Goal: Task Accomplishment & Management: Complete application form

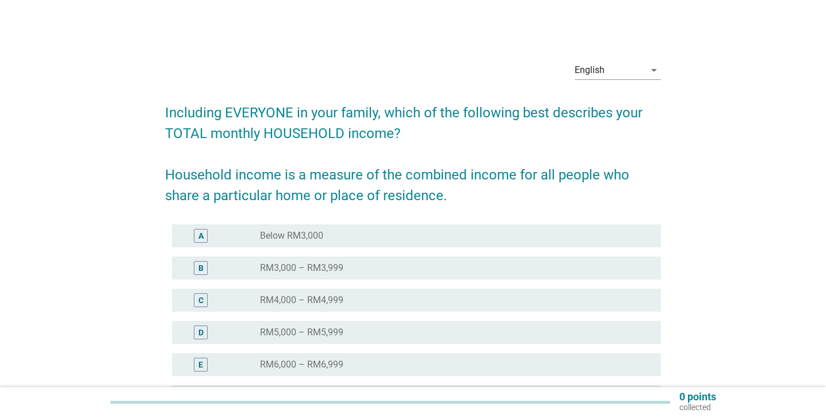
click at [467, 299] on div "radio_button_unchecked RM4,000 – RM4,999" at bounding box center [451, 301] width 383 height 12
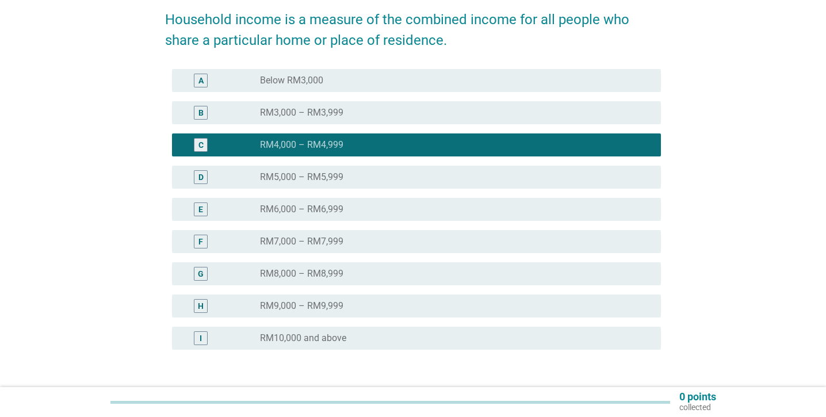
scroll to position [164, 0]
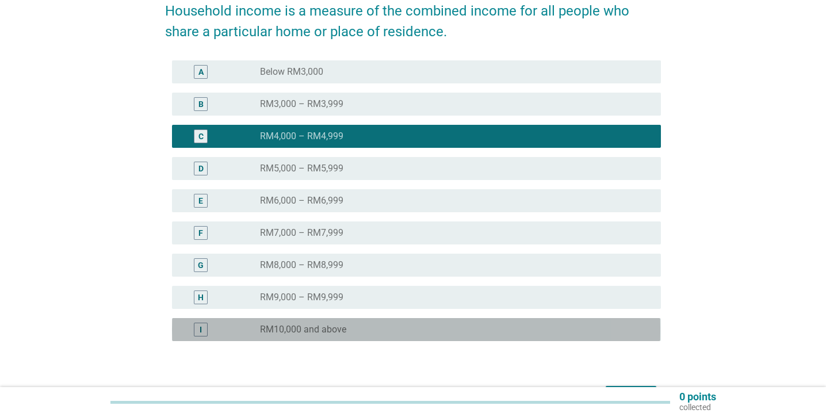
click at [322, 326] on label "RM10,000 and above" at bounding box center [303, 330] width 86 height 12
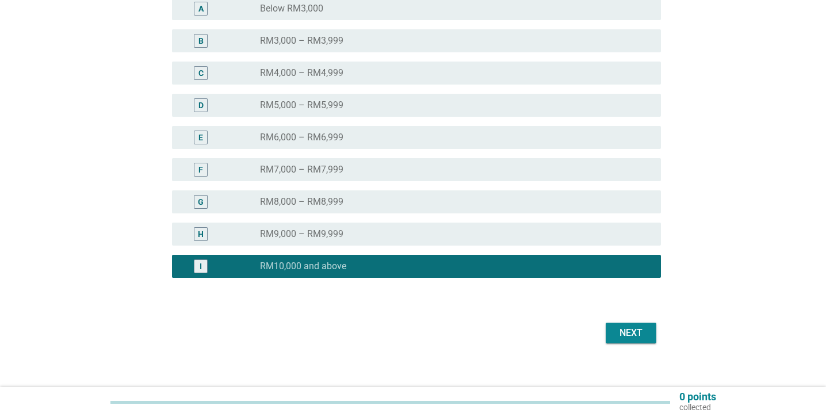
scroll to position [239, 0]
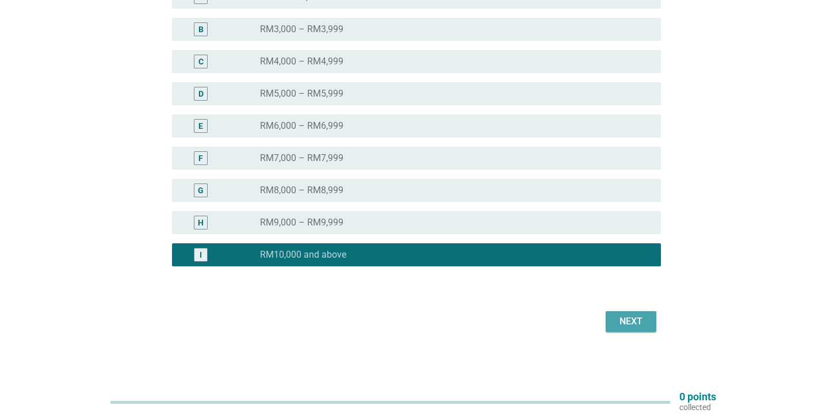
click at [633, 326] on div "Next" at bounding box center [631, 322] width 32 height 14
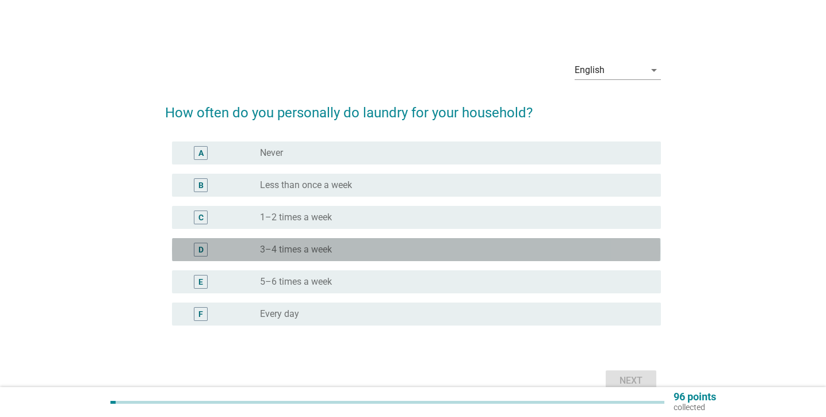
click at [344, 251] on div "radio_button_unchecked 3–4 times a week" at bounding box center [451, 250] width 383 height 12
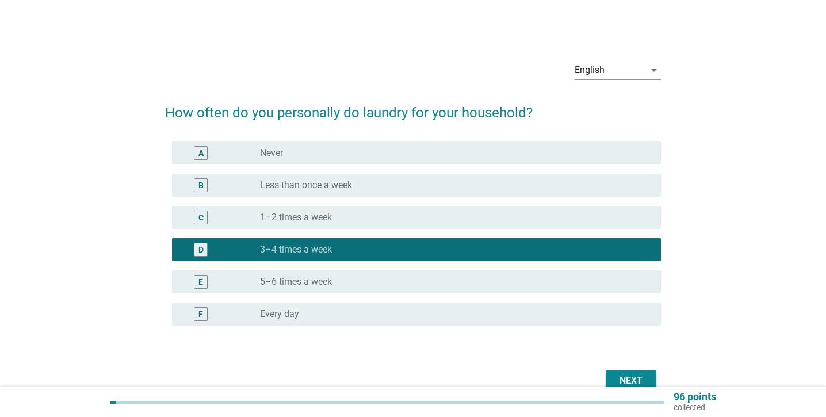
click at [632, 376] on div "Next" at bounding box center [631, 381] width 32 height 14
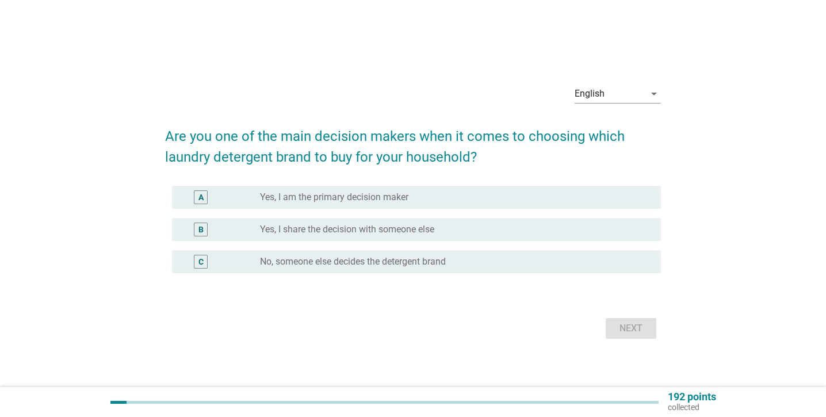
click at [516, 228] on div "radio_button_unchecked Yes, I share the decision with someone else" at bounding box center [451, 230] width 383 height 12
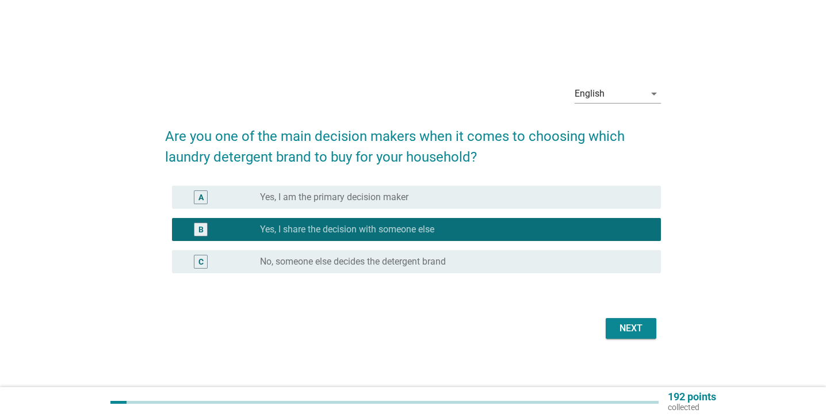
click at [622, 325] on div "Next" at bounding box center [631, 329] width 32 height 14
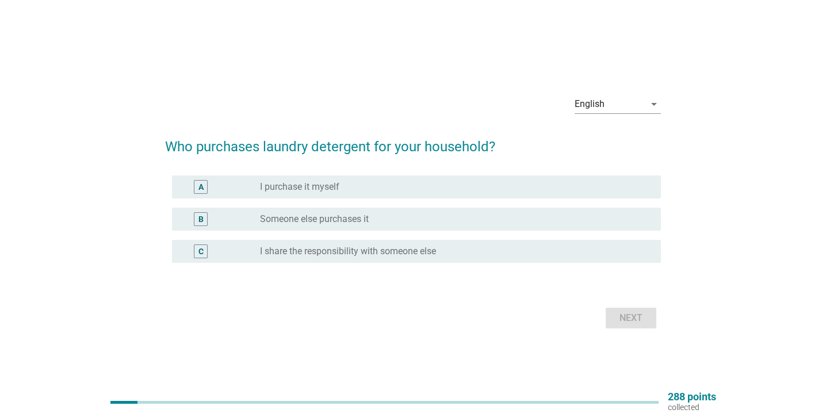
click at [277, 246] on label "I share the responsibility with someone else" at bounding box center [348, 252] width 176 height 12
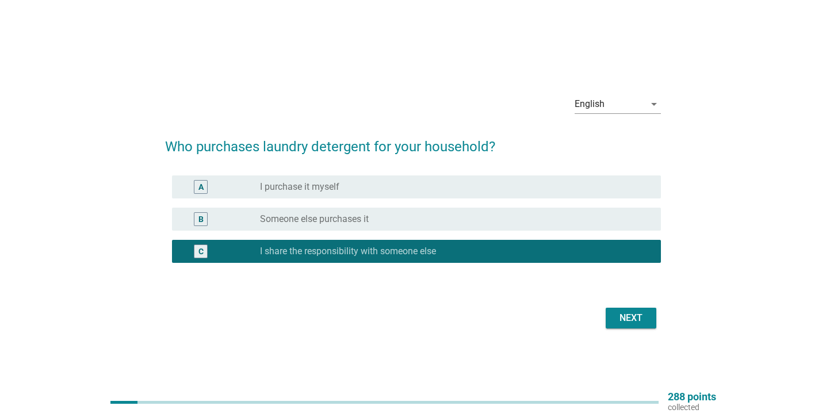
click at [649, 321] on button "Next" at bounding box center [631, 318] width 51 height 21
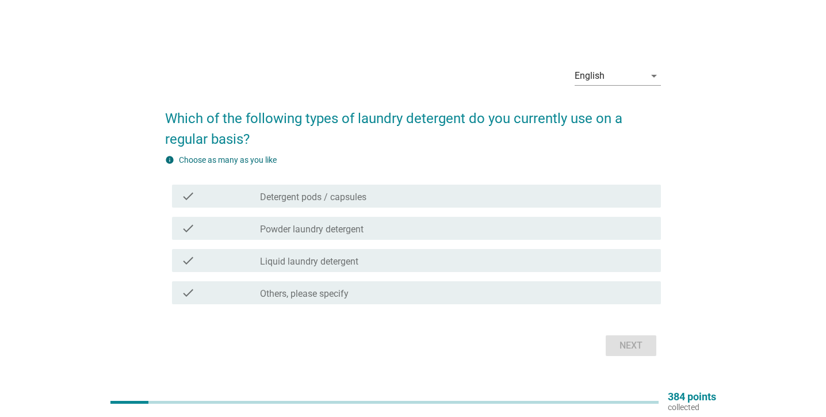
click at [426, 191] on div "check_box_outline_blank Detergent pods / capsules" at bounding box center [456, 196] width 392 height 14
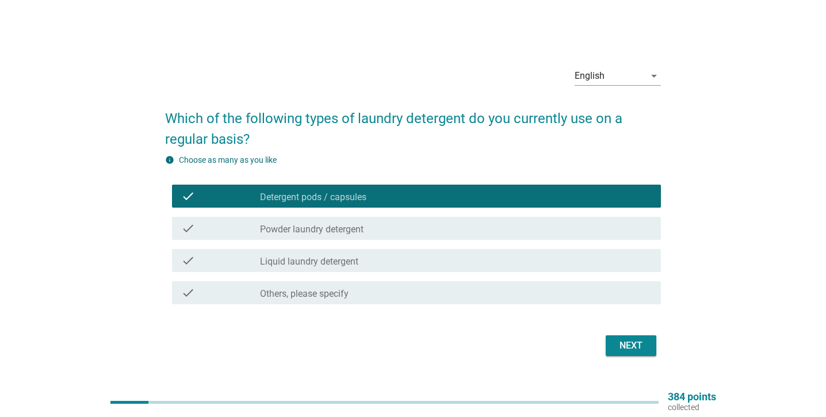
click at [388, 223] on div "check_box_outline_blank Powder laundry detergent" at bounding box center [456, 229] width 392 height 14
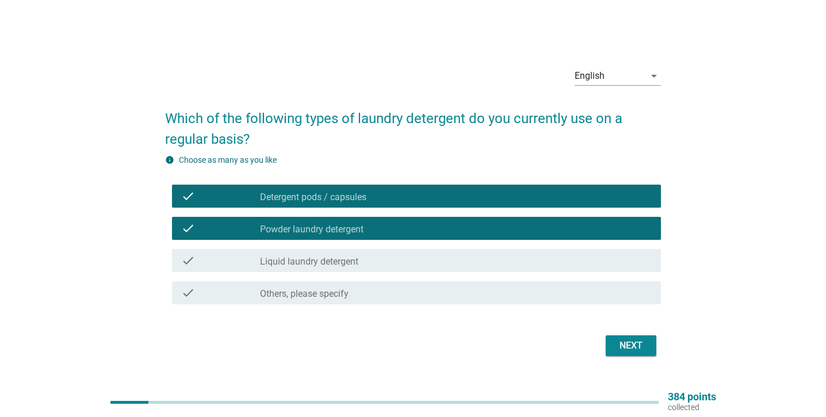
click at [359, 258] on div "check_box_outline_blank Liquid laundry detergent" at bounding box center [456, 261] width 392 height 14
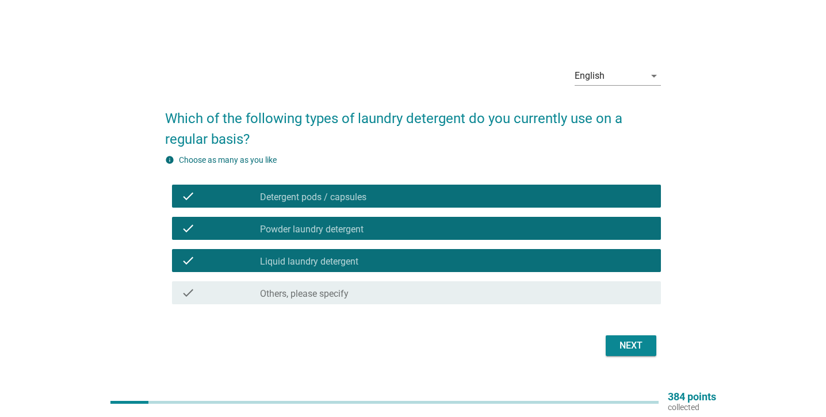
click at [628, 337] on button "Next" at bounding box center [631, 346] width 51 height 21
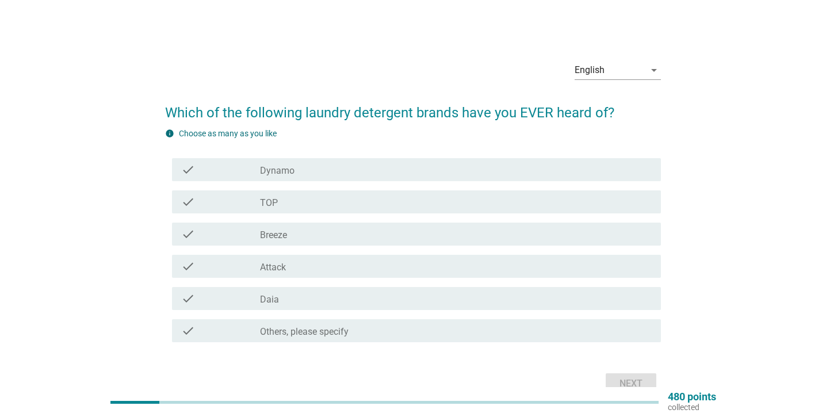
click at [414, 169] on div "check_box_outline_blank Dynamo" at bounding box center [456, 170] width 392 height 14
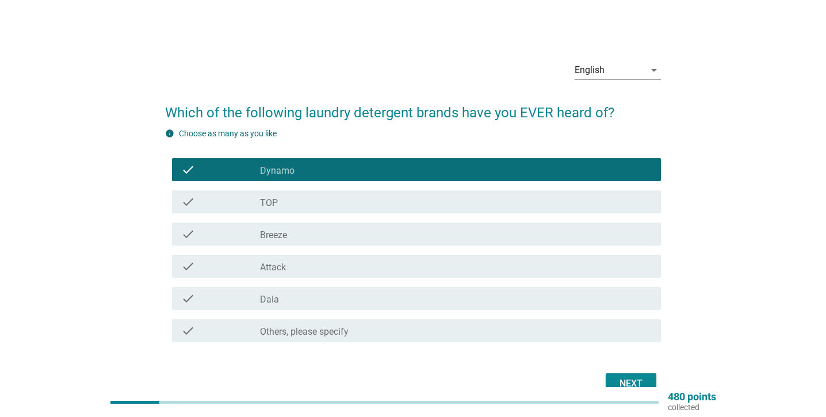
click at [360, 212] on div "check check_box_outline_blank TOP" at bounding box center [416, 201] width 489 height 23
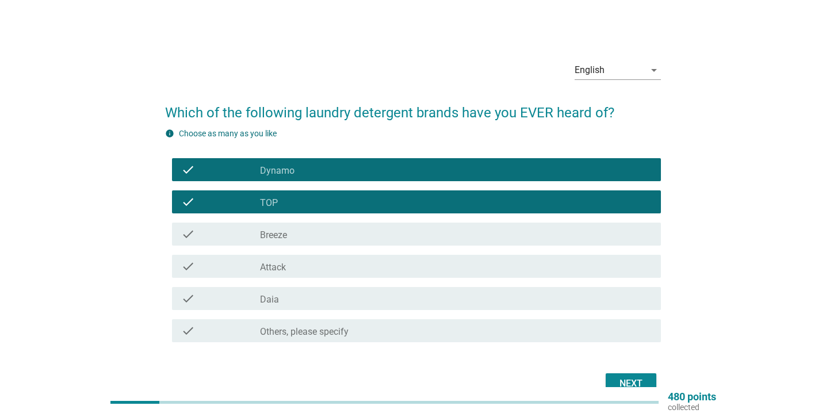
click at [332, 246] on div "check check_box_outline_blank Breeze" at bounding box center [413, 234] width 496 height 32
click at [319, 274] on div "check check_box_outline_blank Attack" at bounding box center [416, 266] width 489 height 23
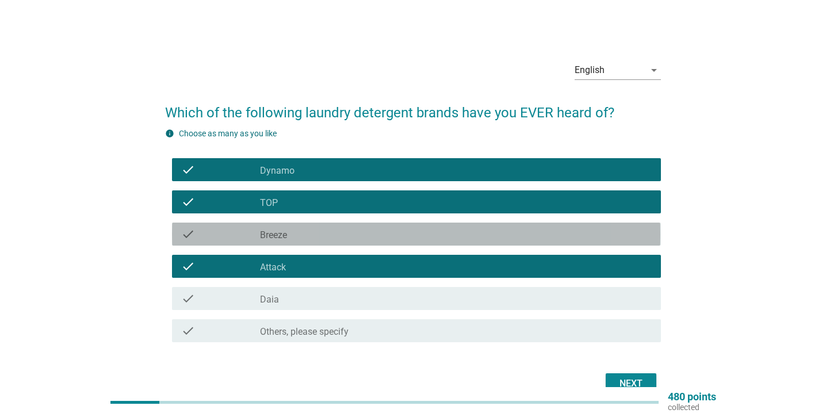
click at [304, 229] on div "check_box_outline_blank Breeze" at bounding box center [456, 234] width 392 height 14
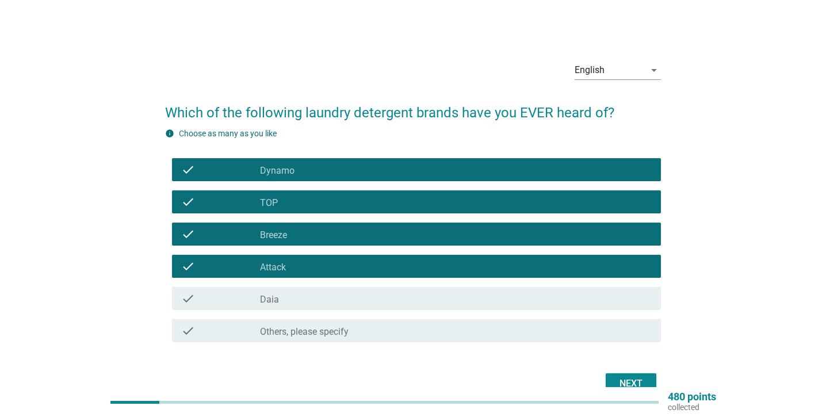
click at [298, 303] on div "check_box_outline_blank Daia" at bounding box center [456, 299] width 392 height 14
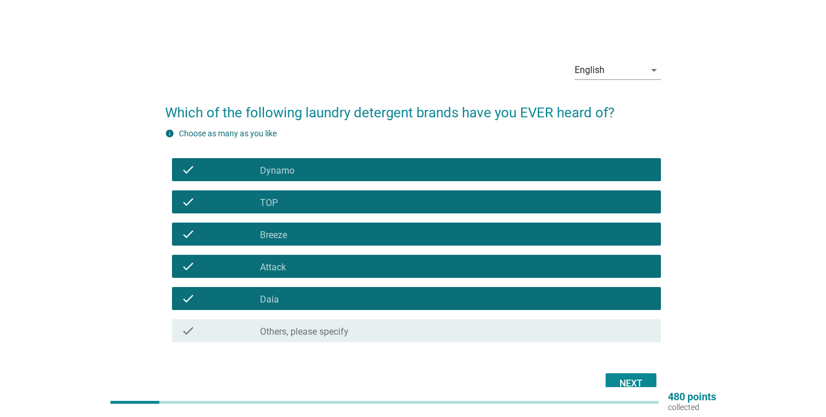
click at [625, 375] on button "Next" at bounding box center [631, 384] width 51 height 21
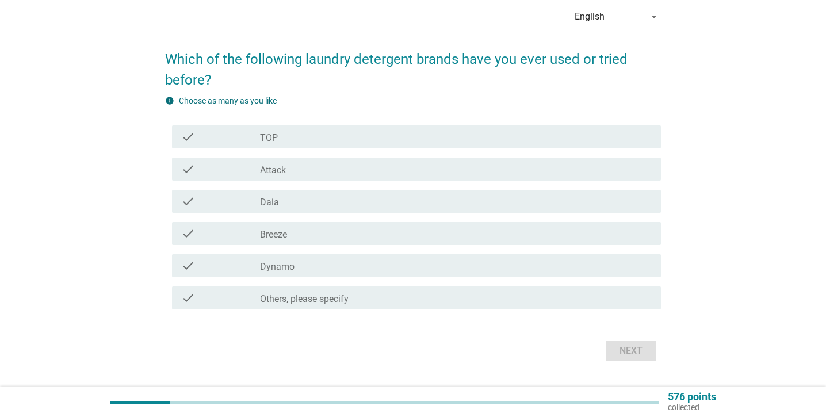
scroll to position [83, 0]
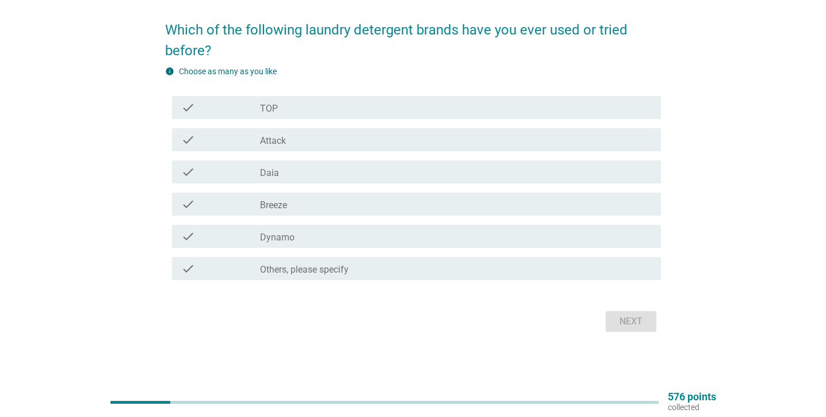
click at [392, 107] on div "check_box_outline_blank TOP" at bounding box center [456, 108] width 392 height 14
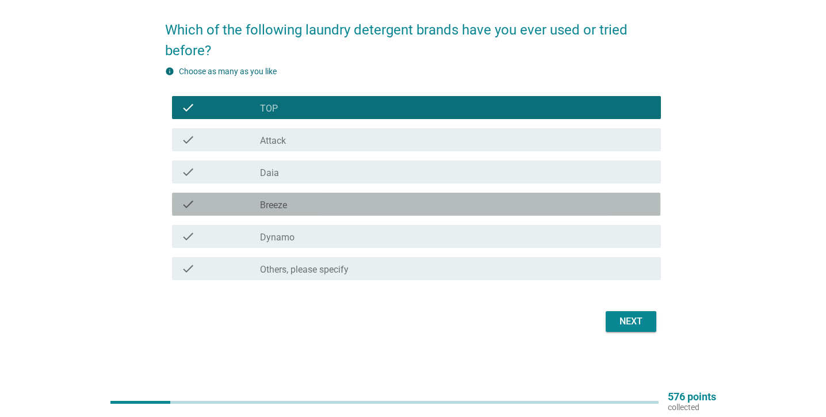
click at [318, 201] on div "check_box_outline_blank Breeze" at bounding box center [456, 204] width 392 height 14
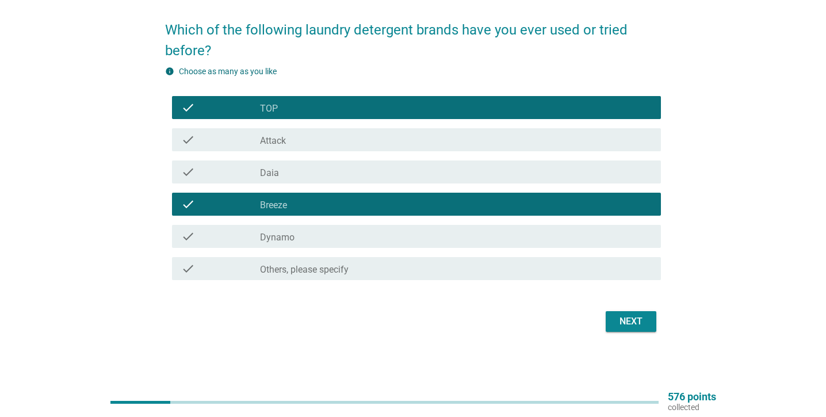
click at [302, 235] on div "check_box_outline_blank Dynamo" at bounding box center [456, 237] width 392 height 14
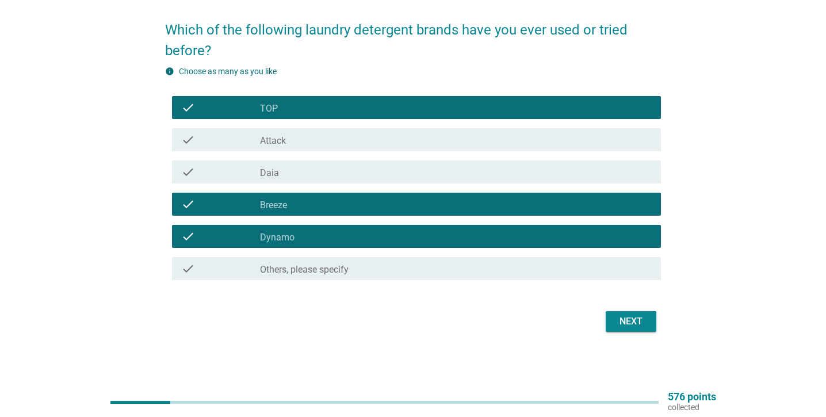
click at [303, 143] on div "check_box_outline_blank Attack" at bounding box center [456, 140] width 392 height 14
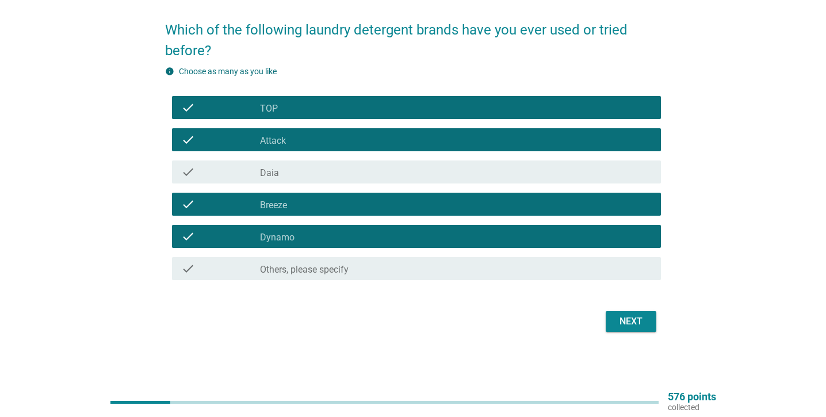
click at [620, 323] on div "Next" at bounding box center [631, 322] width 32 height 14
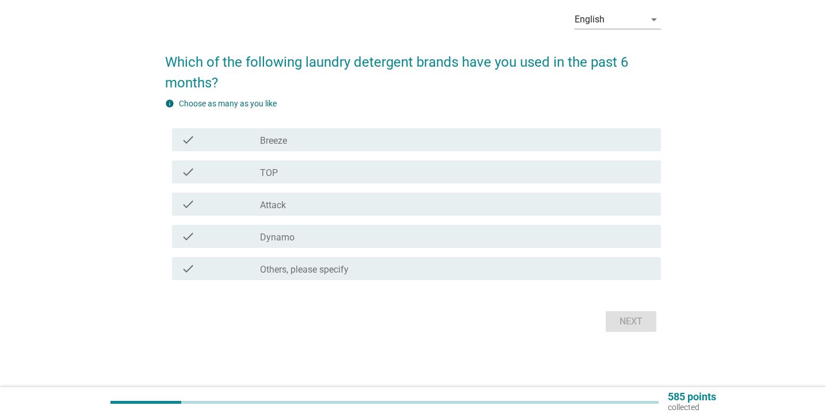
scroll to position [0, 0]
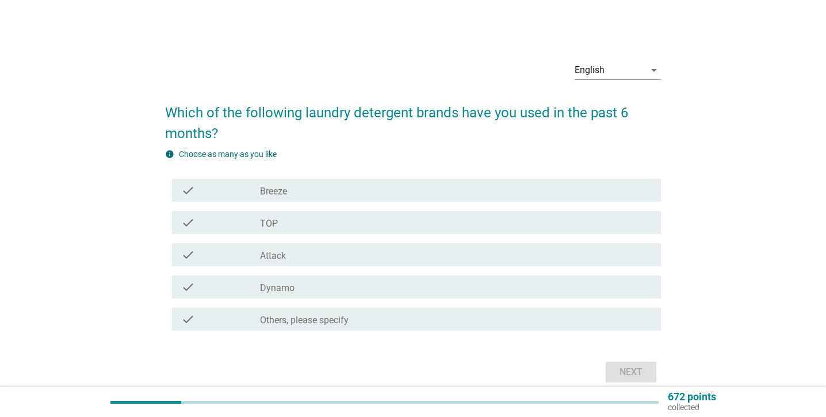
click at [316, 196] on div "check_box Breeze" at bounding box center [456, 191] width 392 height 14
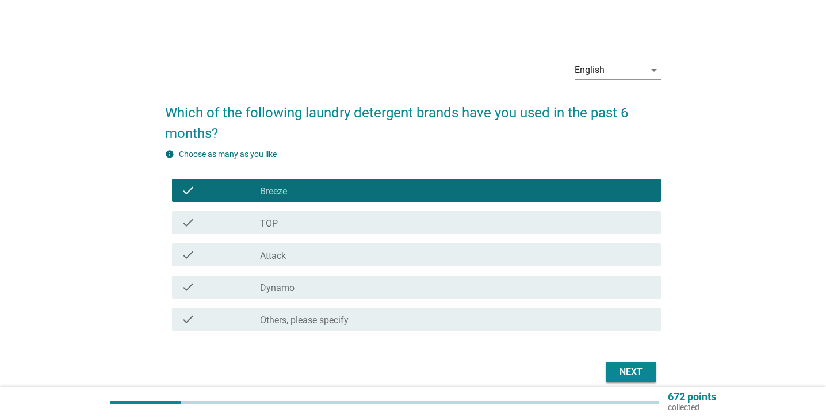
click at [290, 229] on div "check_box TOP" at bounding box center [456, 223] width 392 height 14
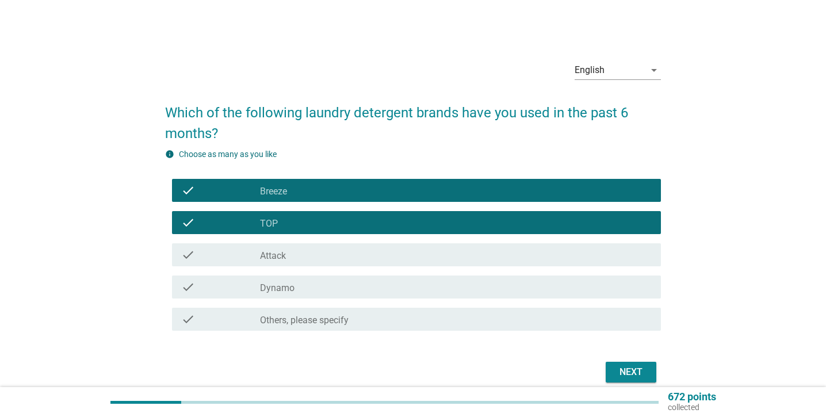
click at [629, 378] on div "Next" at bounding box center [631, 372] width 32 height 14
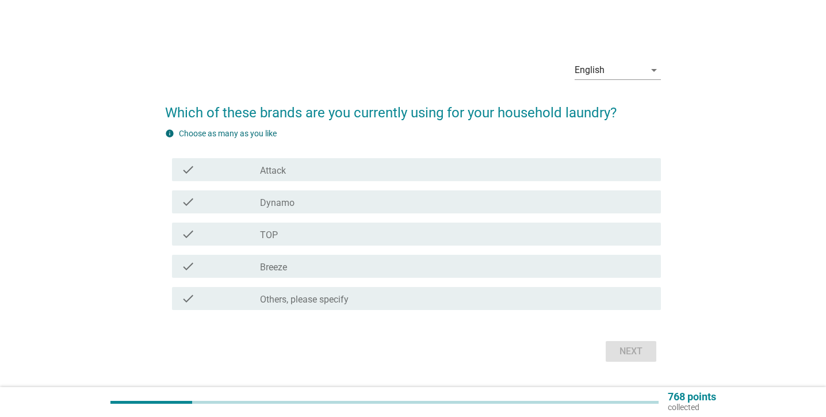
click at [320, 270] on div "check_box Breeze" at bounding box center [456, 267] width 392 height 14
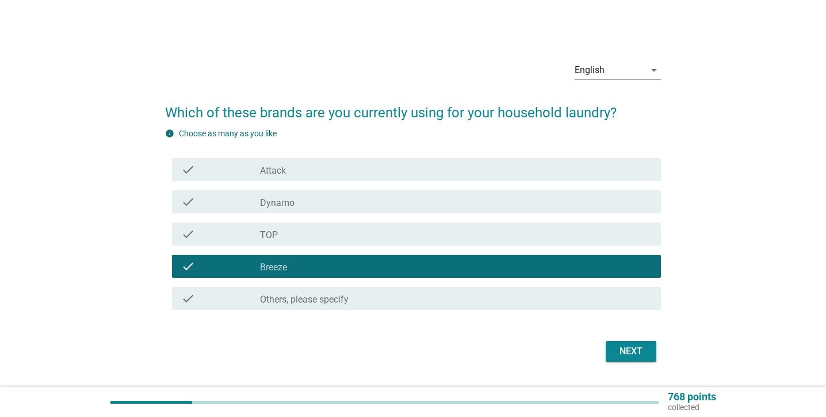
click at [616, 348] on div "Next" at bounding box center [631, 352] width 32 height 14
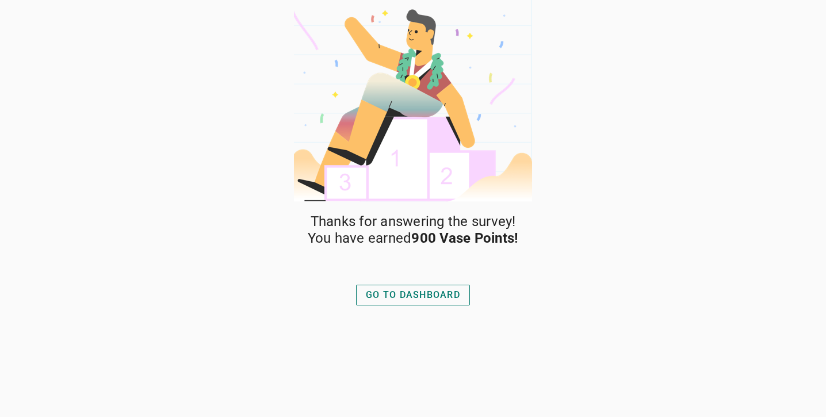
click at [443, 296] on div "GO TO DASHBOARD" at bounding box center [413, 295] width 94 height 14
